Goal: Information Seeking & Learning: Check status

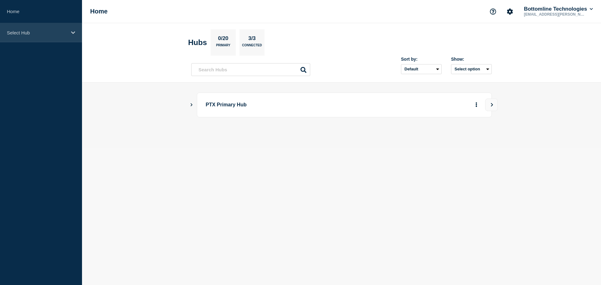
click at [75, 29] on div "Select Hub" at bounding box center [41, 32] width 82 height 19
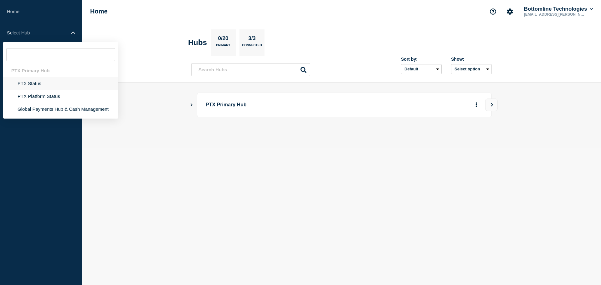
click at [41, 86] on li "PTX Status" at bounding box center [60, 83] width 115 height 13
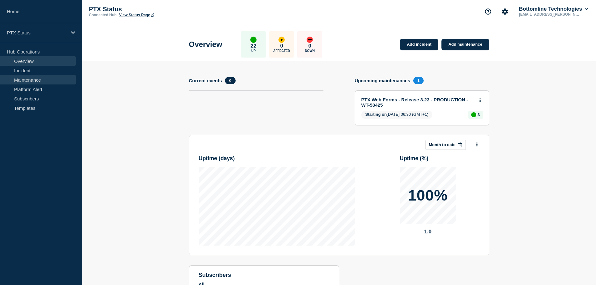
click at [32, 81] on link "Maintenance" at bounding box center [38, 79] width 76 height 9
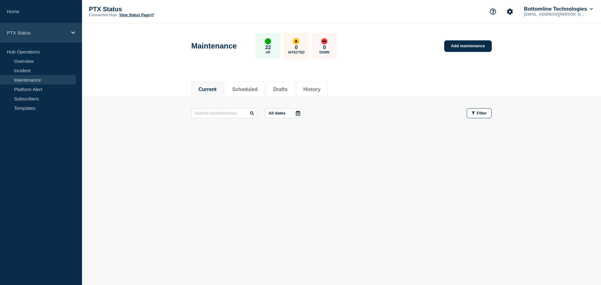
click at [74, 31] on icon at bounding box center [73, 32] width 4 height 5
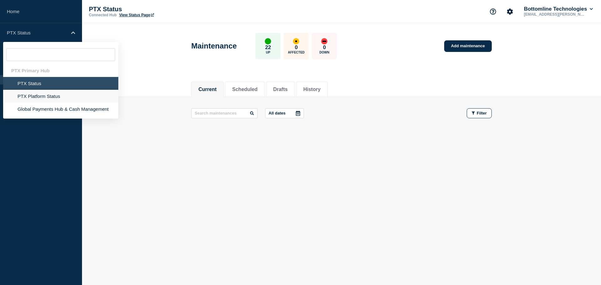
click at [30, 96] on li "PTX Platform Status" at bounding box center [60, 96] width 115 height 13
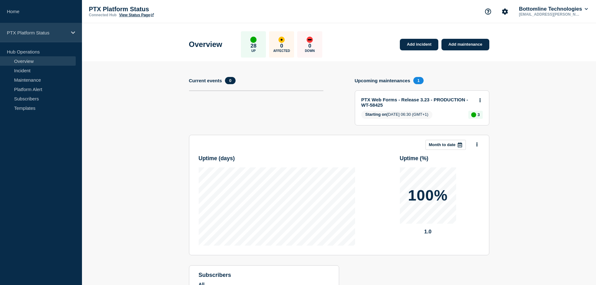
click at [76, 33] on div "PTX Platform Status" at bounding box center [41, 32] width 82 height 19
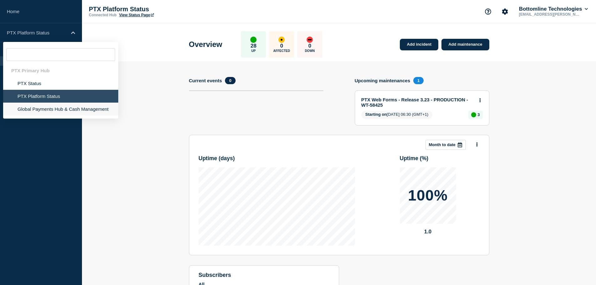
click at [51, 105] on li "Global Payments Hub & Cash Management" at bounding box center [60, 109] width 115 height 13
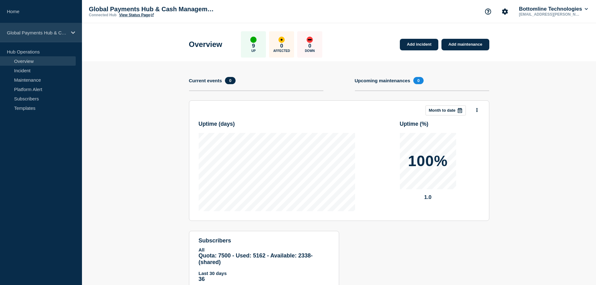
click at [74, 32] on icon at bounding box center [73, 32] width 4 height 3
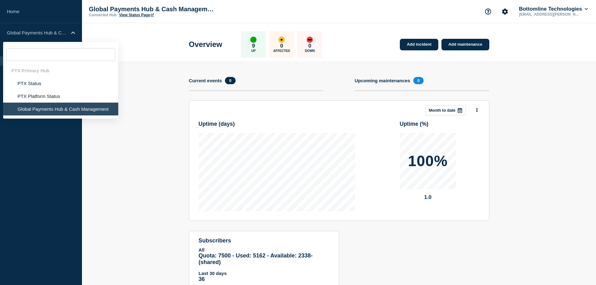
click at [31, 68] on div "PTX Primary Hub" at bounding box center [60, 70] width 115 height 13
click at [50, 90] on li "PTX Platform Status" at bounding box center [60, 96] width 115 height 13
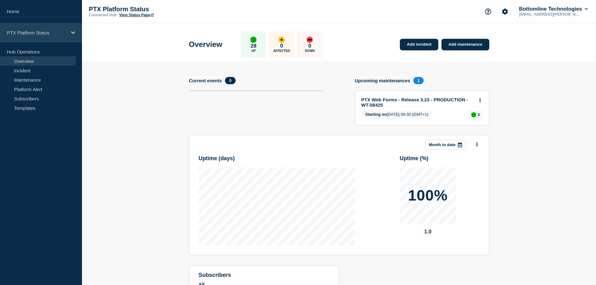
click at [61, 37] on div "PTX Platform Status" at bounding box center [41, 32] width 82 height 19
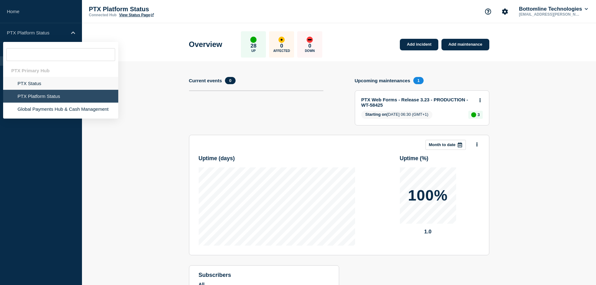
click at [36, 89] on li "PTX Status" at bounding box center [60, 83] width 115 height 13
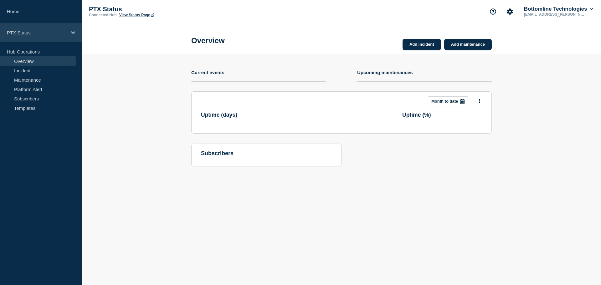
click at [59, 33] on p "PTX Status" at bounding box center [37, 32] width 60 height 5
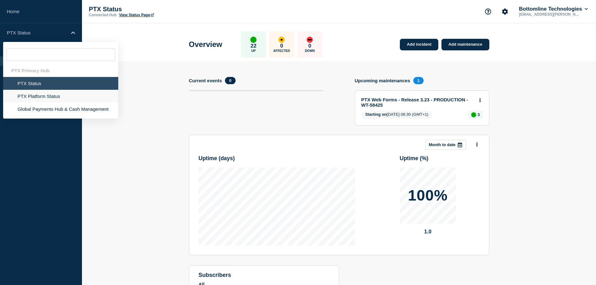
click at [39, 94] on li "PTX Platform Status" at bounding box center [60, 96] width 115 height 13
